Goal: Check status: Check status

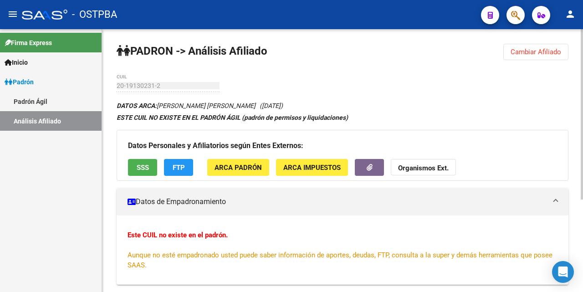
click at [552, 48] on span "Cambiar Afiliado" at bounding box center [535, 52] width 51 height 8
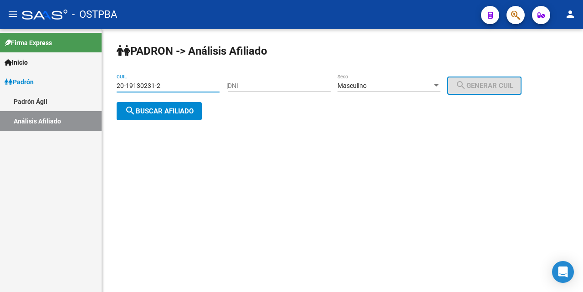
click at [176, 82] on input "20-19130231-2" at bounding box center [168, 86] width 103 height 8
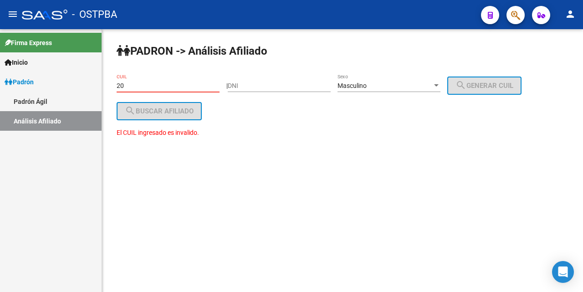
type input "2"
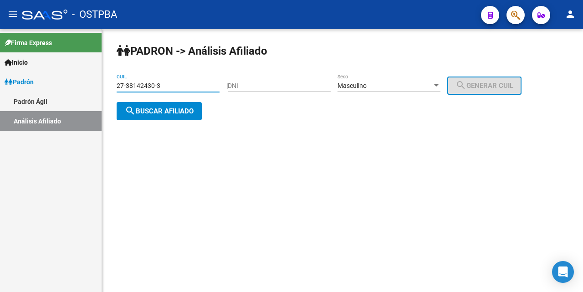
type input "27-38142430-3"
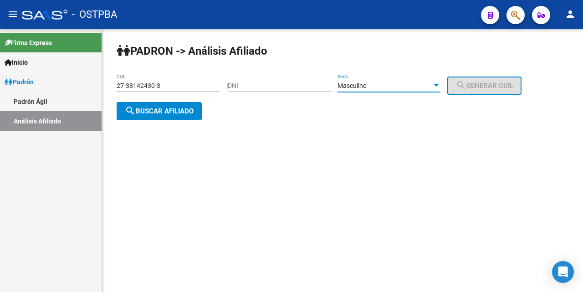
drag, startPoint x: 450, startPoint y: 83, endPoint x: 452, endPoint y: 89, distance: 6.2
click at [452, 83] on div "| DNI Masculino Sexo search Generar CUIL" at bounding box center [377, 85] width 302 height 7
click at [438, 85] on div at bounding box center [436, 85] width 5 height 2
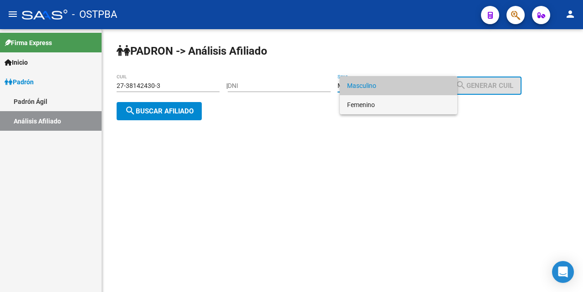
click at [412, 104] on span "Femenino" at bounding box center [398, 104] width 103 height 19
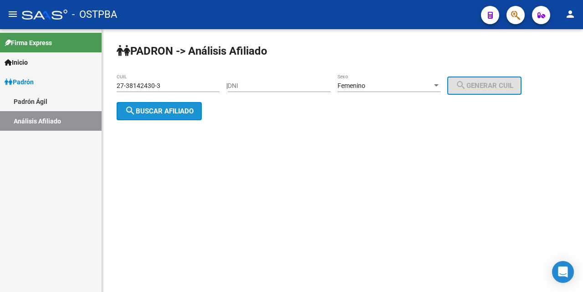
click at [198, 110] on button "search Buscar afiliado" at bounding box center [159, 111] width 85 height 18
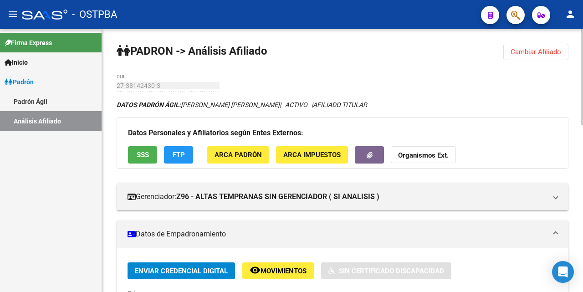
click at [142, 152] on span "SSS" at bounding box center [143, 155] width 12 height 8
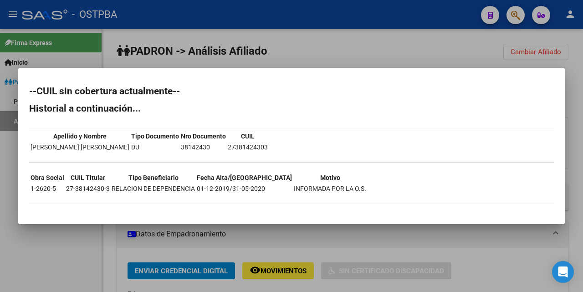
click at [310, 57] on div at bounding box center [291, 146] width 583 height 292
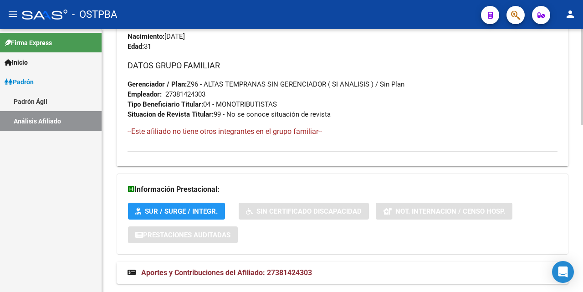
scroll to position [457, 0]
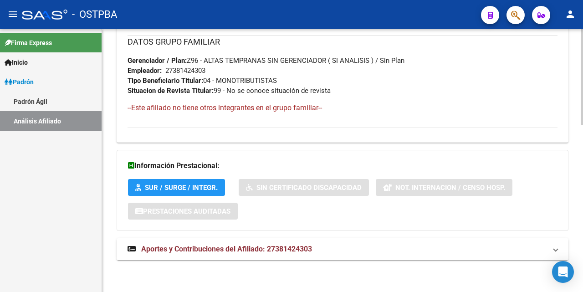
click at [237, 249] on span "Aportes y Contribuciones del Afiliado: 27381424303" at bounding box center [226, 248] width 171 height 9
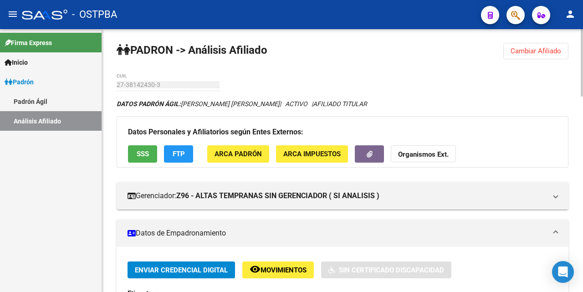
scroll to position [0, 0]
